Goal: Check status: Check status

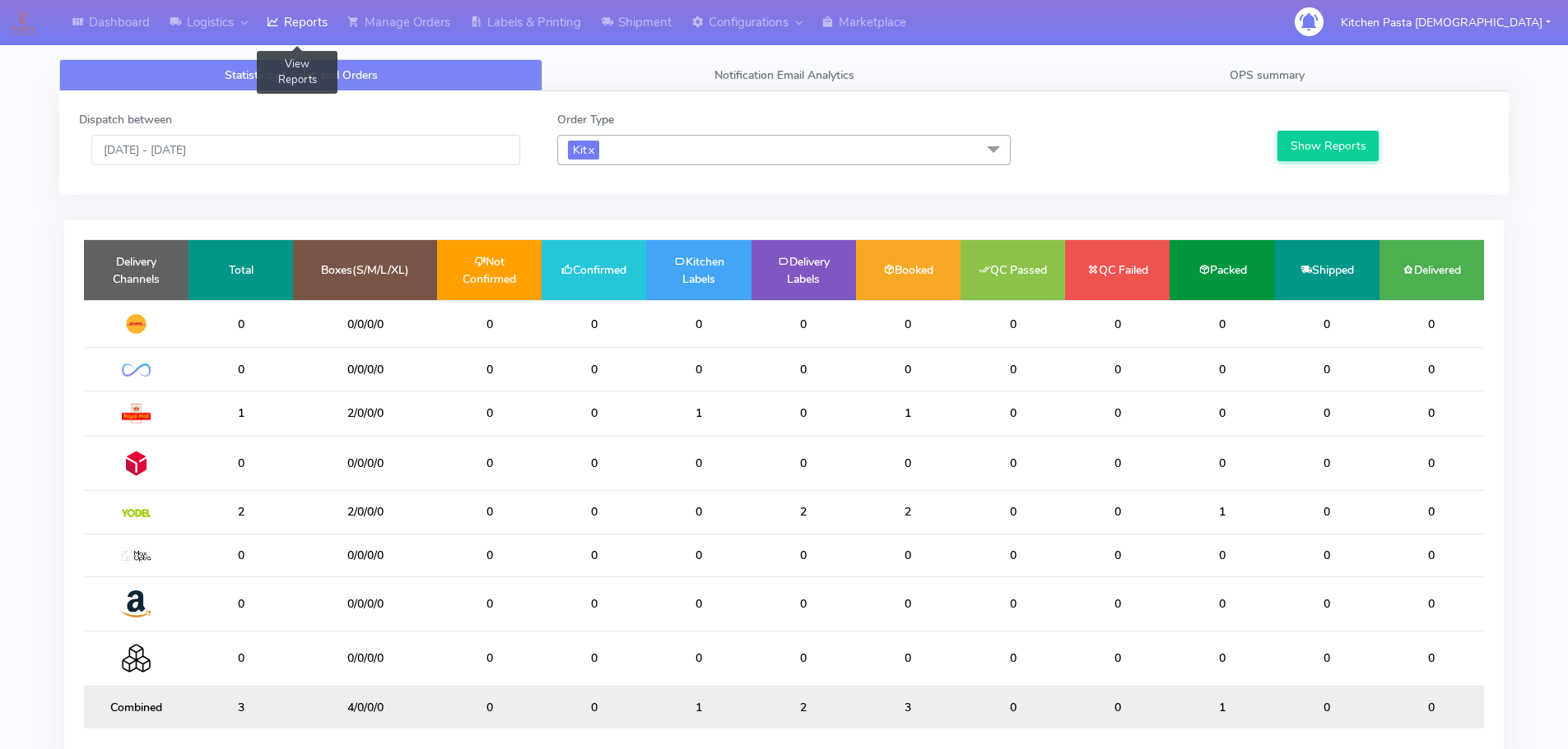
click at [292, 24] on link "Reports" at bounding box center [298, 22] width 81 height 45
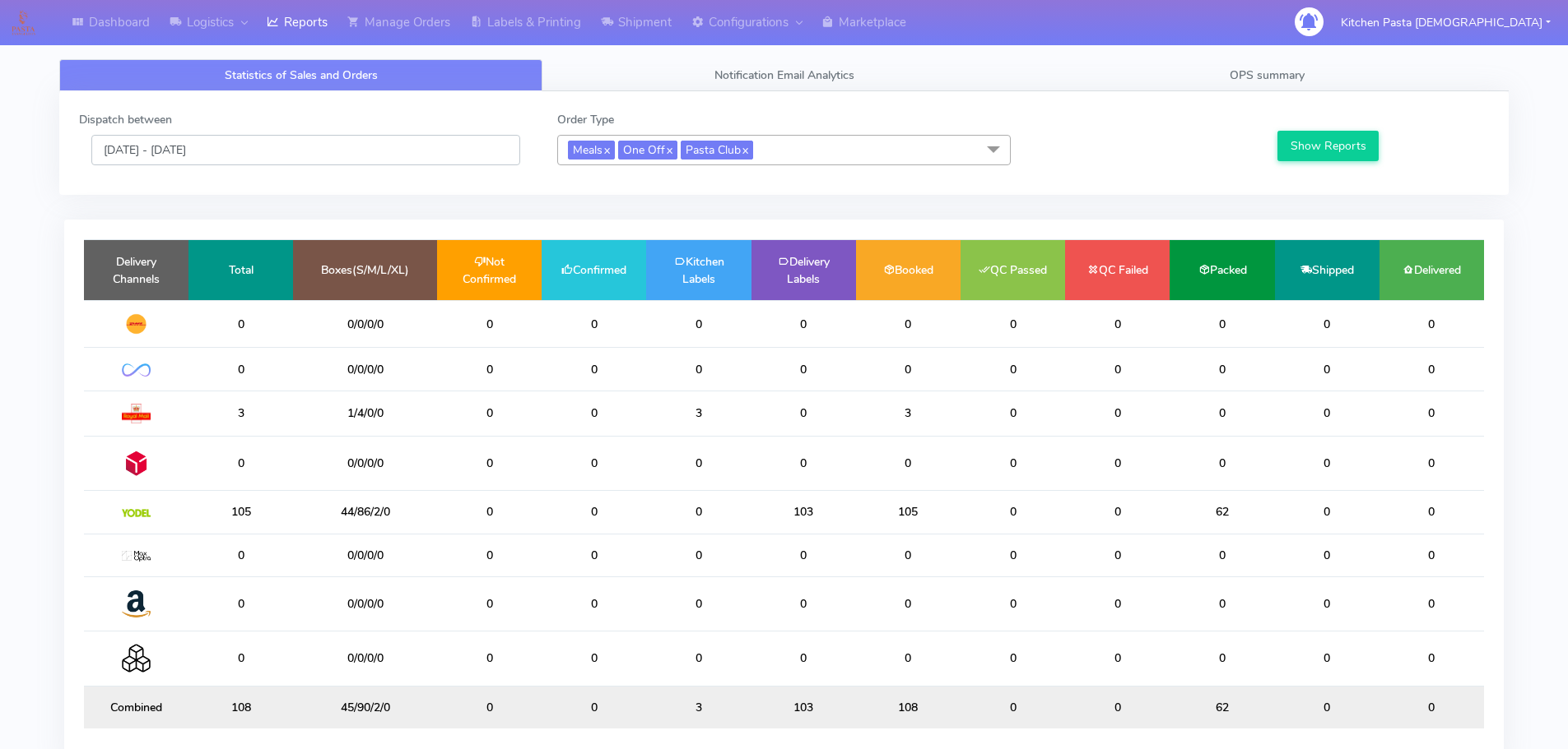
click at [283, 136] on input "[DATE] - [DATE]" at bounding box center [305, 150] width 429 height 31
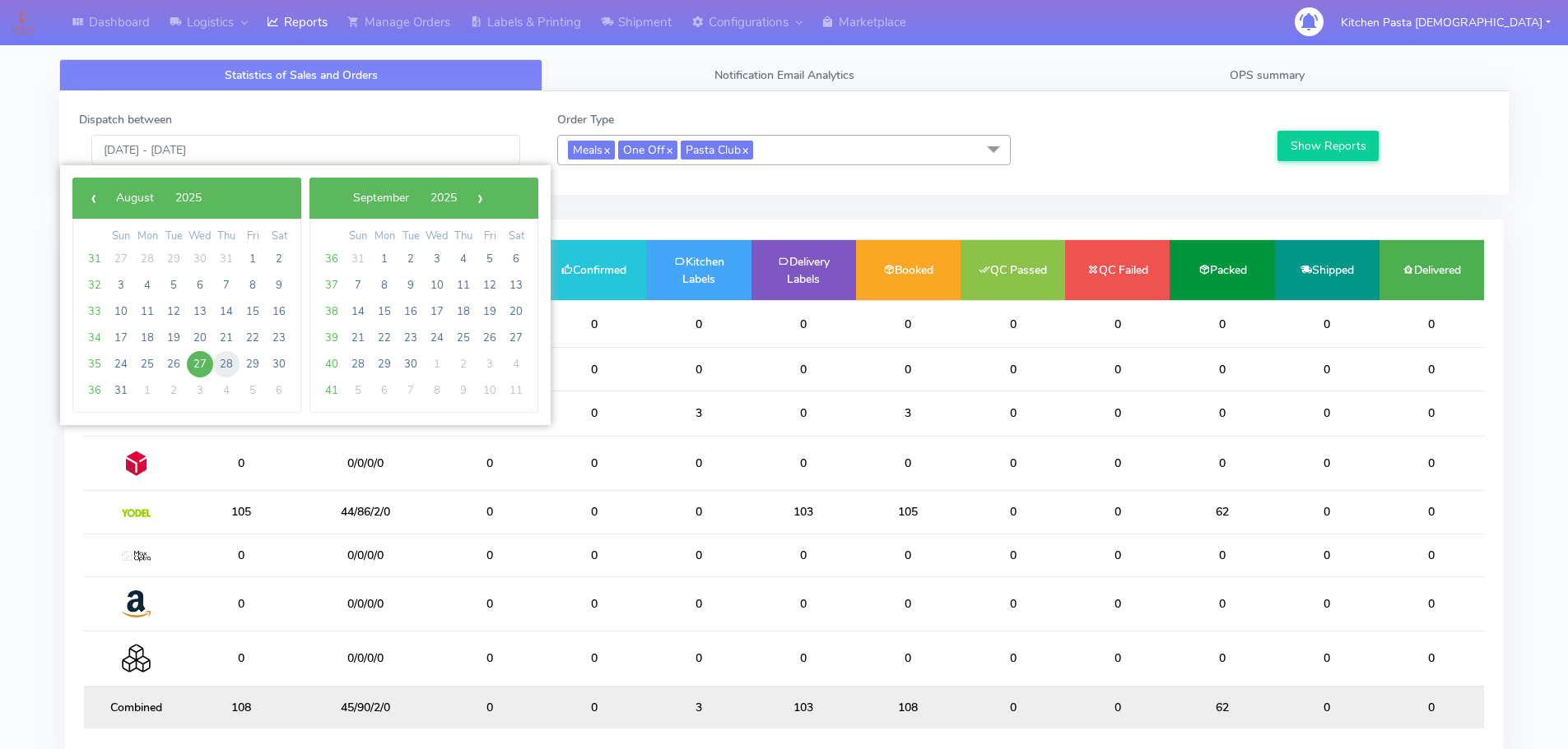
click at [227, 364] on span "28" at bounding box center [225, 364] width 26 height 26
type input "[DATE] - [DATE]"
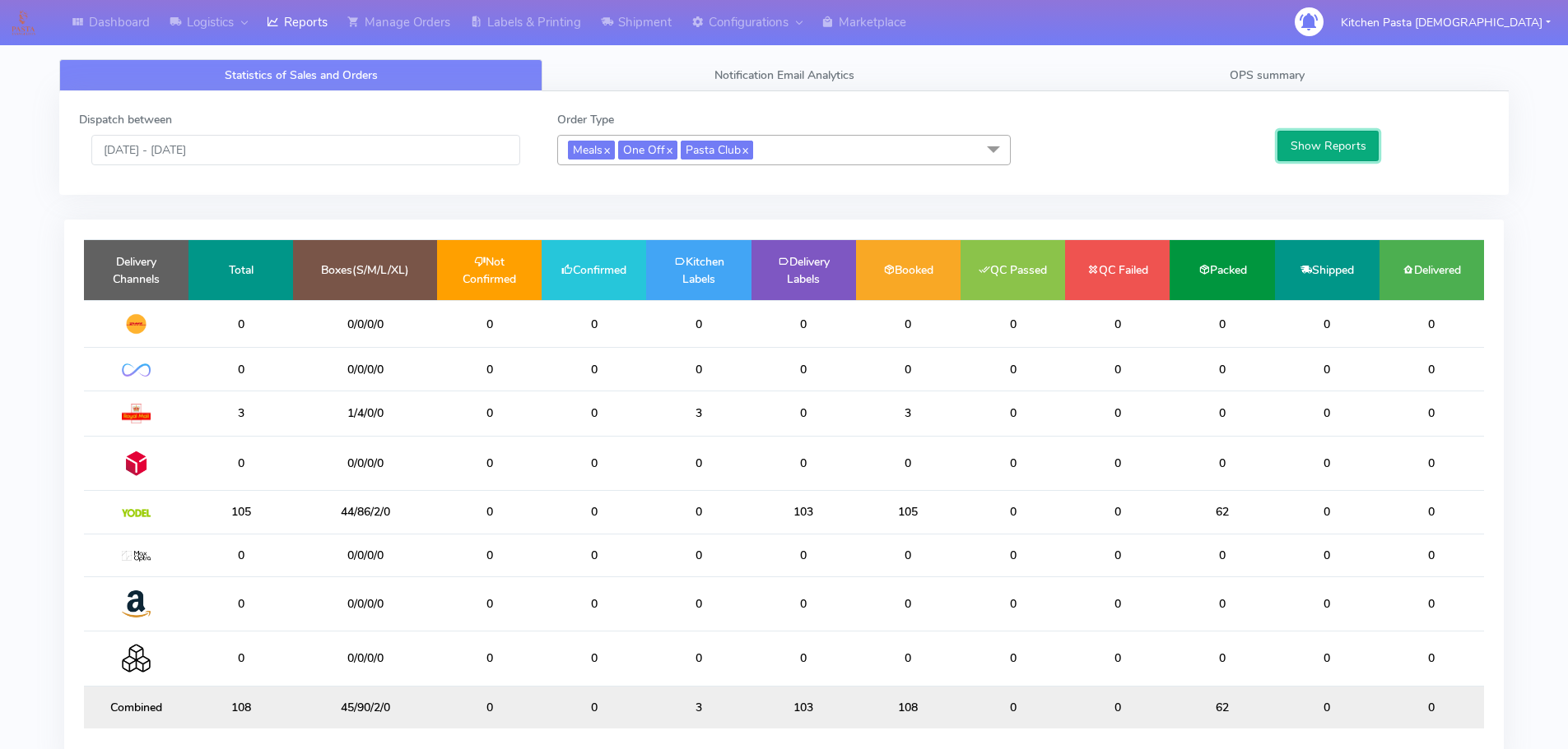
click at [1309, 147] on button "Show Reports" at bounding box center [1327, 146] width 101 height 31
click at [410, 150] on input "[DATE] - [DATE]" at bounding box center [305, 150] width 429 height 31
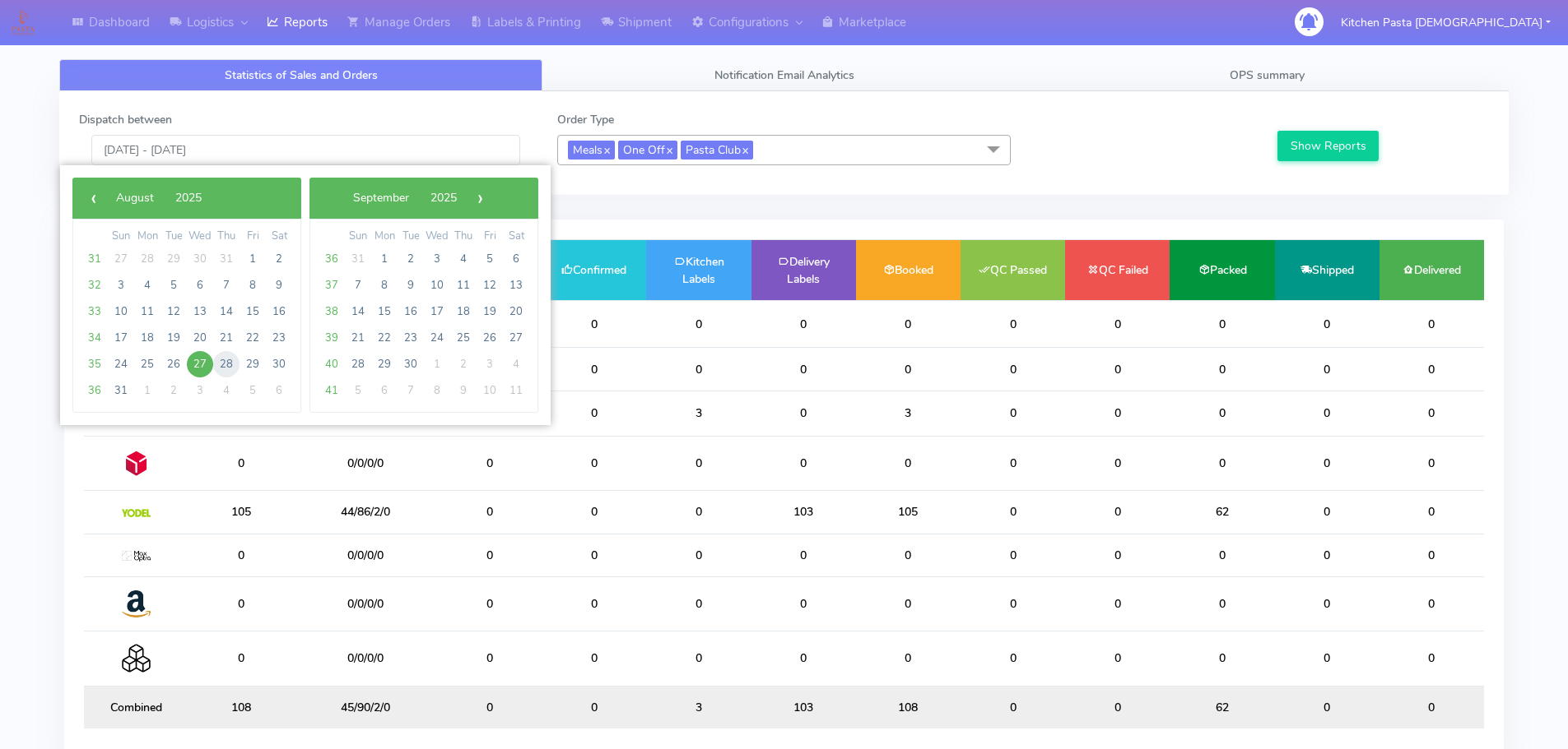
click at [229, 357] on span "28" at bounding box center [225, 364] width 26 height 26
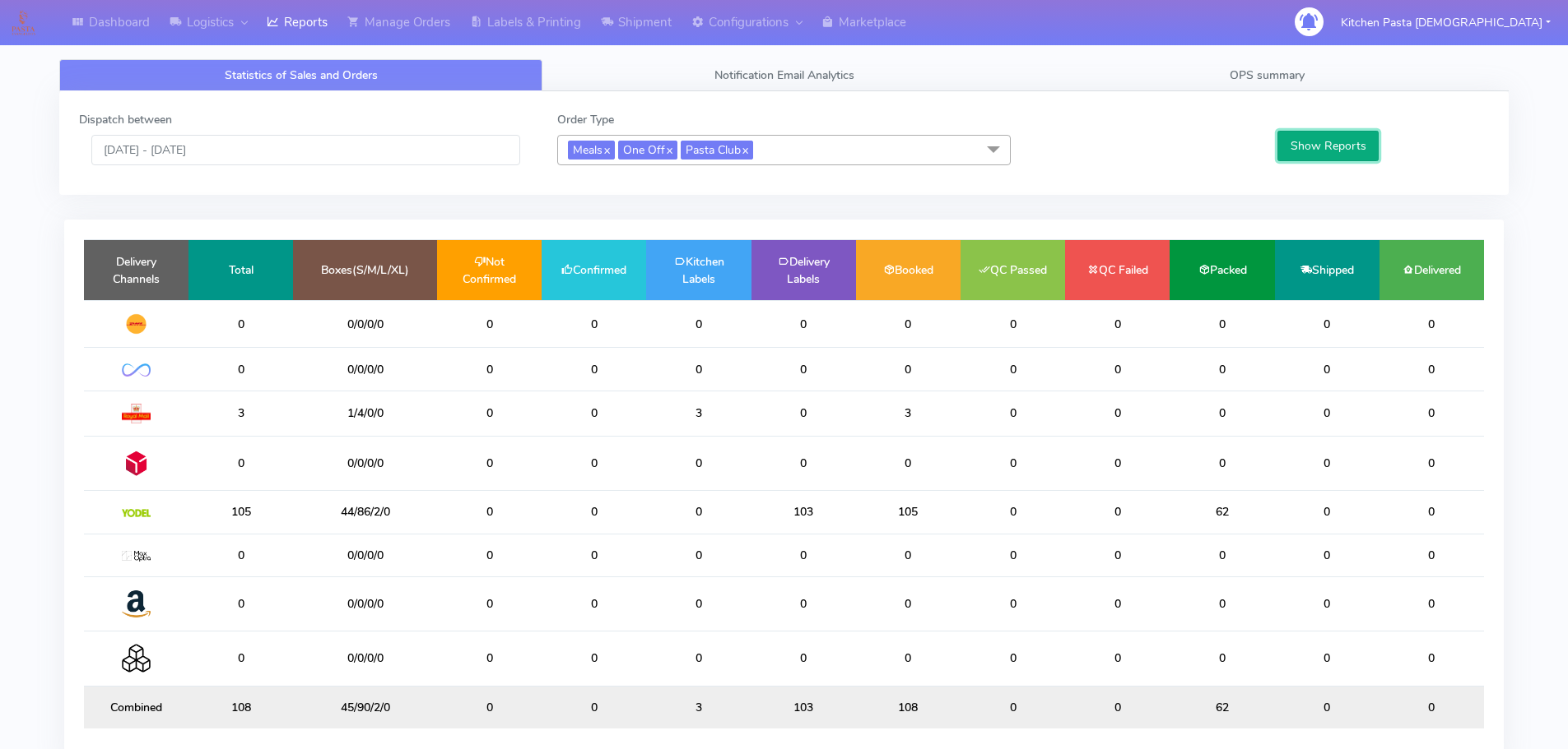
click at [1309, 159] on button "Show Reports" at bounding box center [1327, 146] width 101 height 31
click at [345, 153] on input "[DATE] - [DATE]" at bounding box center [305, 150] width 429 height 31
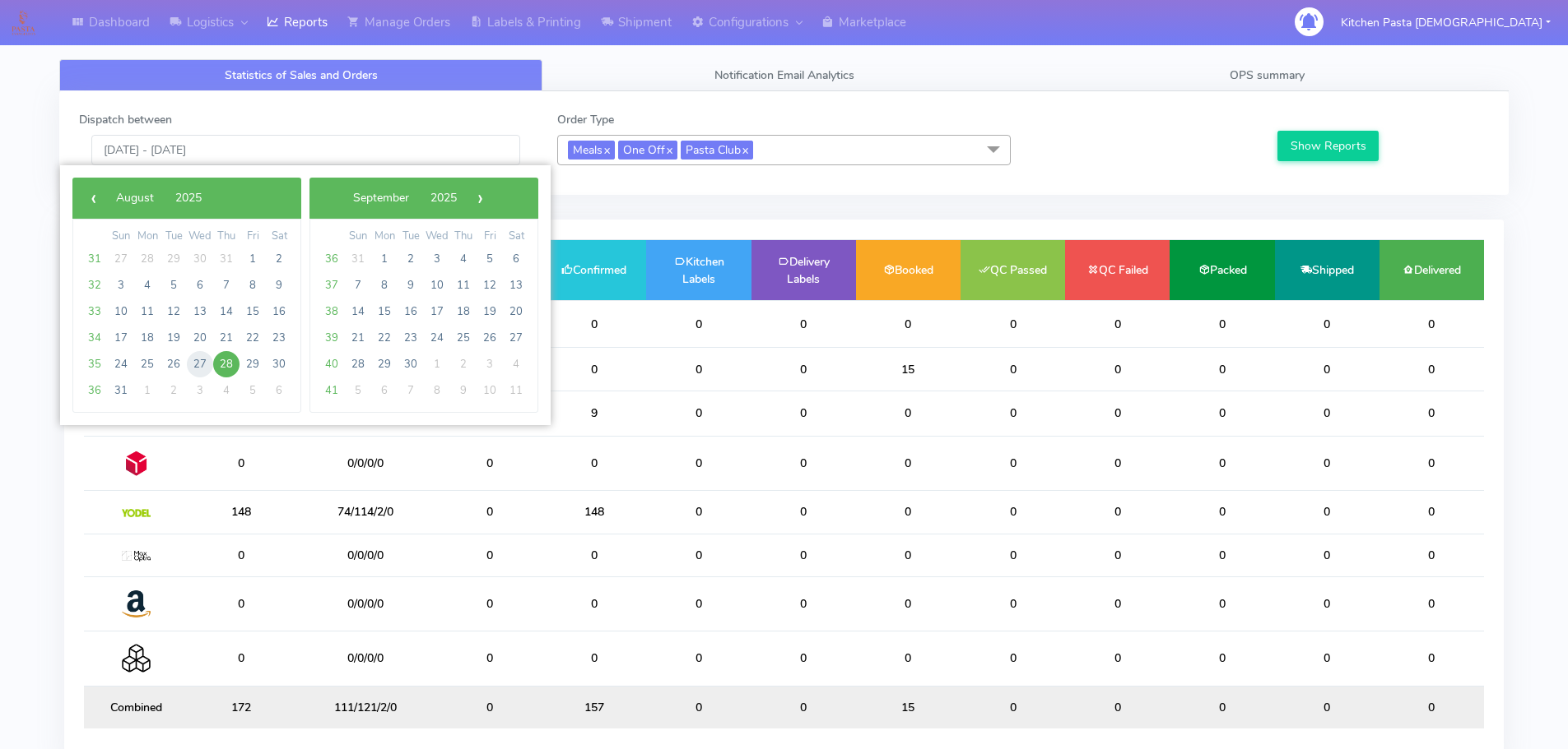
click at [210, 355] on span "27" at bounding box center [199, 364] width 26 height 26
click at [209, 355] on span "27" at bounding box center [199, 364] width 26 height 26
type input "[DATE] - [DATE]"
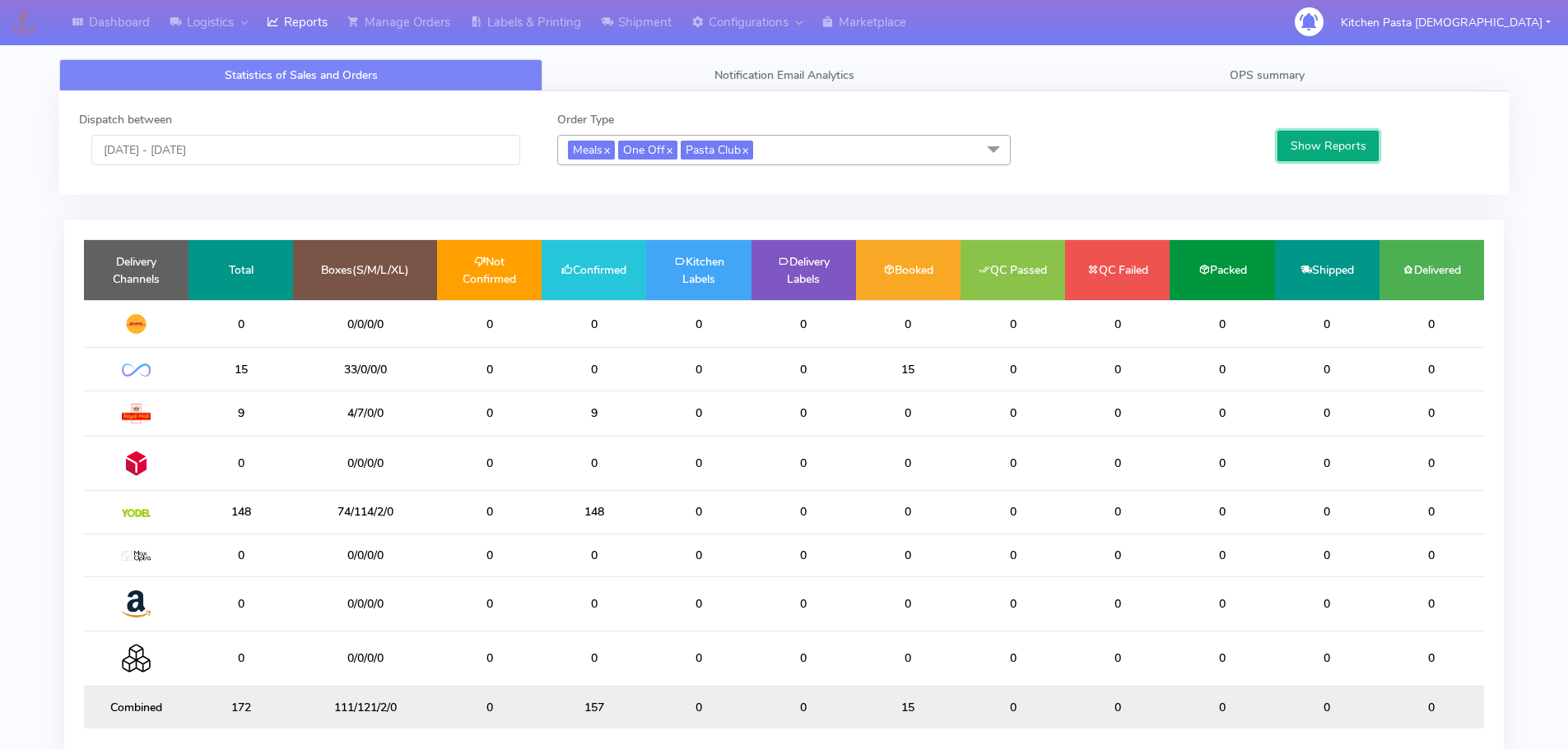
click at [1348, 139] on button "Show Reports" at bounding box center [1327, 146] width 101 height 31
